Goal: Information Seeking & Learning: Learn about a topic

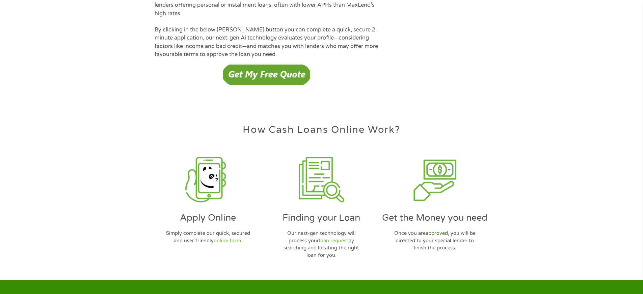
scroll to position [1952, 0]
